Goal: Task Accomplishment & Management: Complete application form

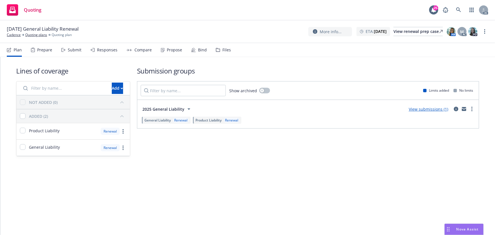
click at [74, 51] on div "Submit" at bounding box center [75, 50] width 14 height 5
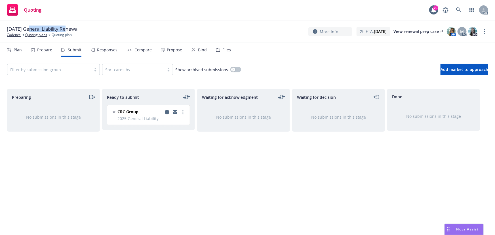
drag, startPoint x: 52, startPoint y: 28, endPoint x: 65, endPoint y: 27, distance: 13.4
click at [65, 27] on span "[DATE] General Liability Renewal" at bounding box center [43, 29] width 72 height 7
click at [485, 30] on circle "more" at bounding box center [485, 29] width 1 height 1
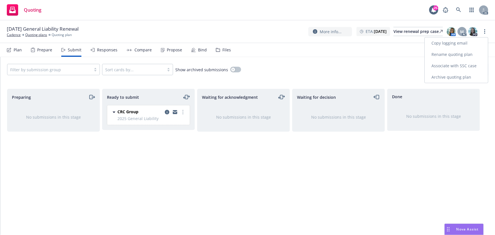
drag, startPoint x: 463, startPoint y: 42, endPoint x: 458, endPoint y: 41, distance: 4.8
click at [462, 42] on link "Copy logging email" at bounding box center [456, 42] width 63 height 11
